Goal: Navigation & Orientation: Find specific page/section

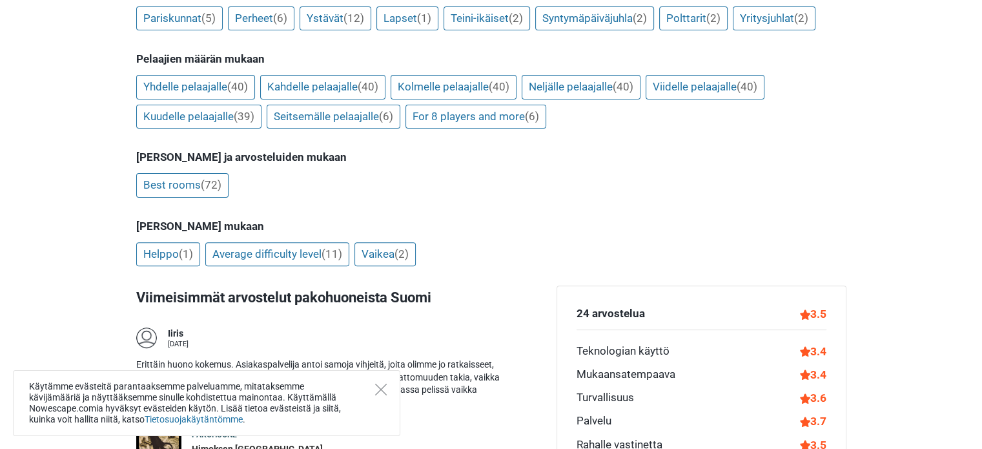
scroll to position [413, 0]
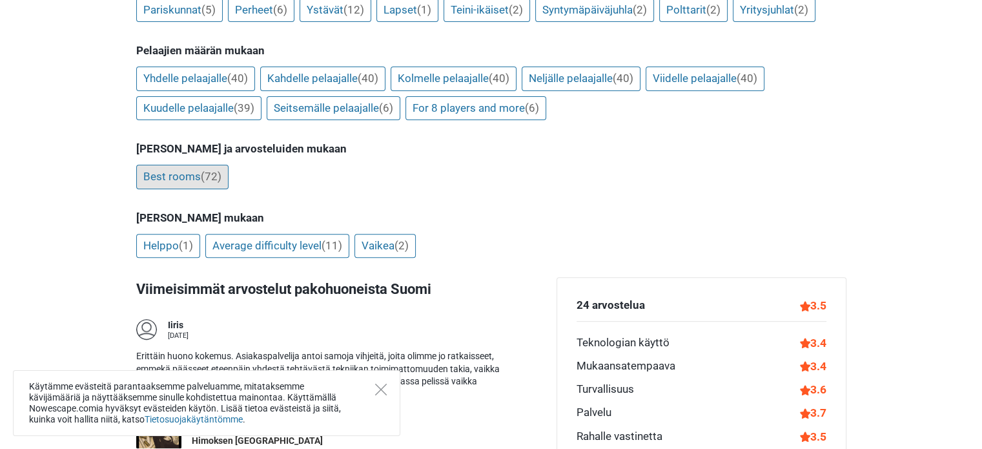
click at [206, 183] on link "Best rooms (72)" at bounding box center [182, 177] width 92 height 25
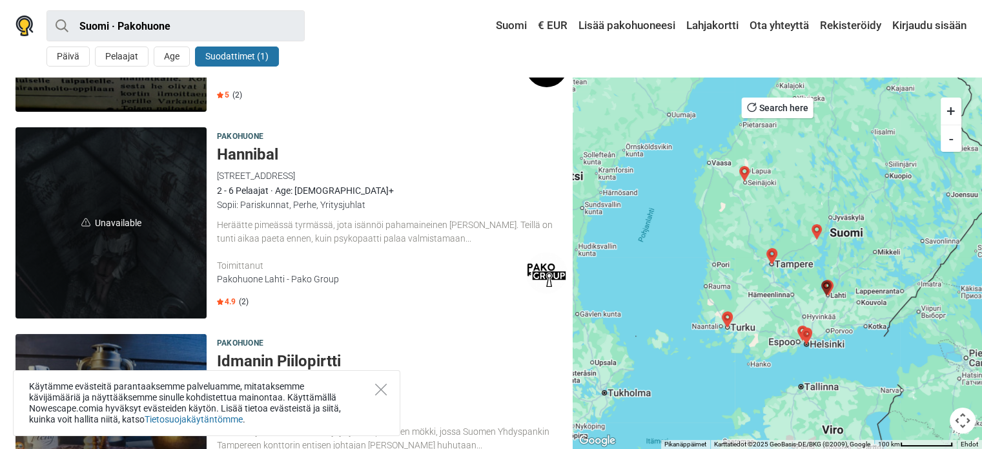
scroll to position [188, 0]
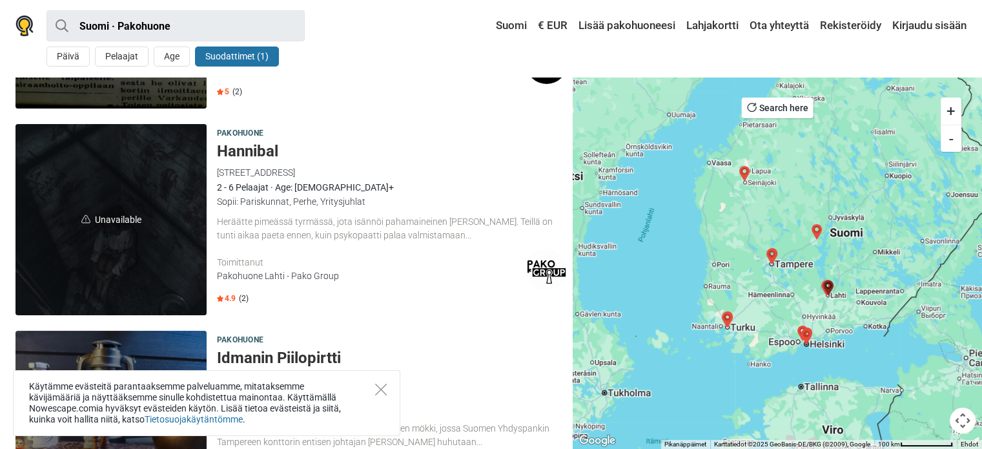
click at [349, 229] on div "Heräätte pimeässä tyrmässä, jota isännöi pahamaineinen Hannibal. Teillä on tunt…" at bounding box center [392, 228] width 351 height 27
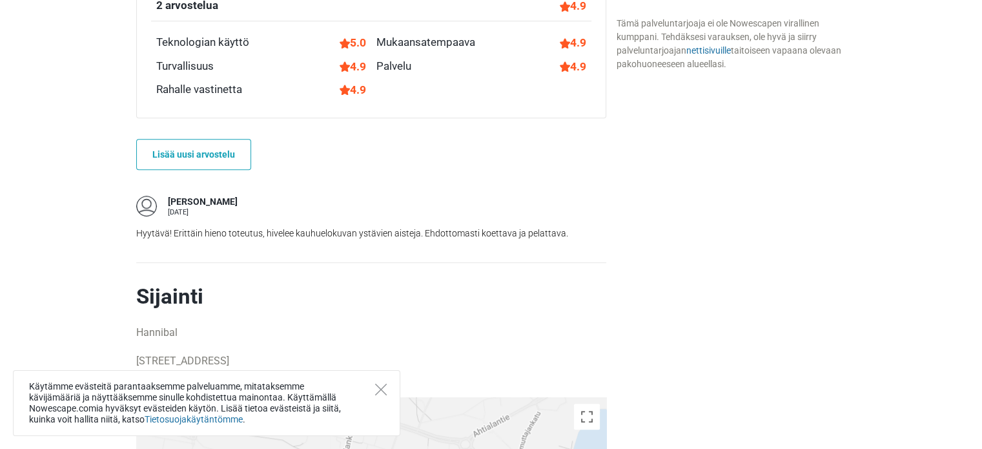
scroll to position [997, 0]
